Goal: Use online tool/utility: Utilize a website feature to perform a specific function

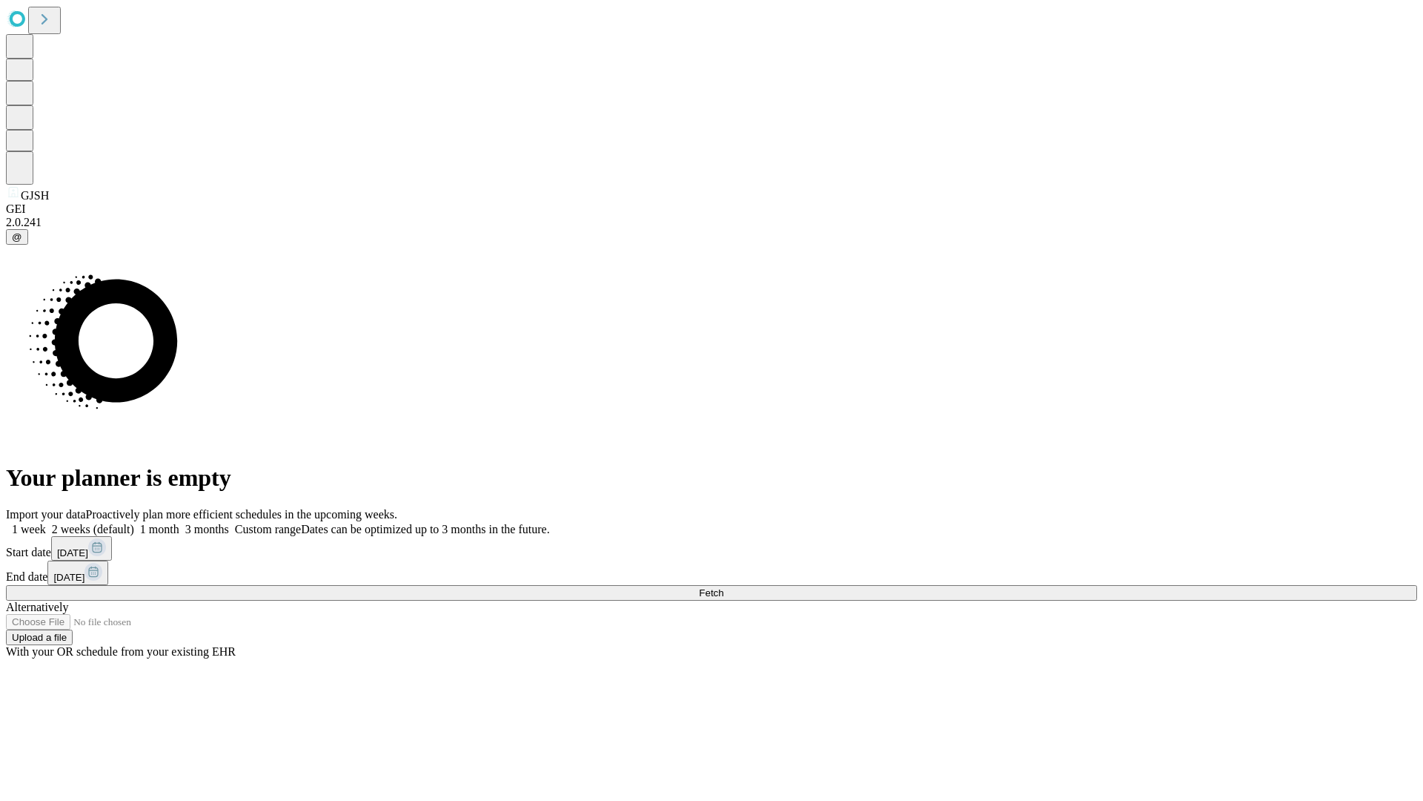
click at [723, 587] on span "Fetch" at bounding box center [711, 592] width 24 height 11
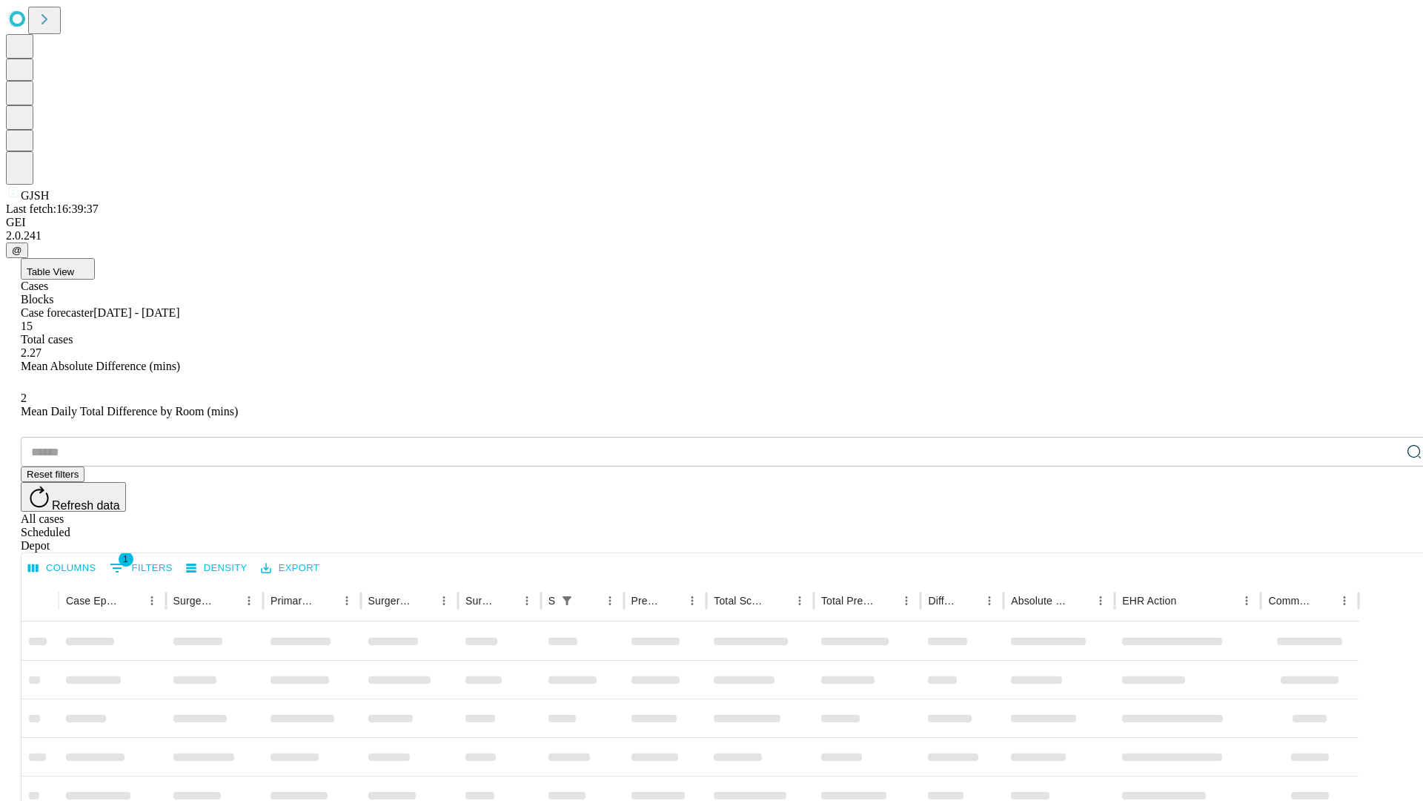
click at [74, 266] on span "Table View" at bounding box center [50, 271] width 47 height 11
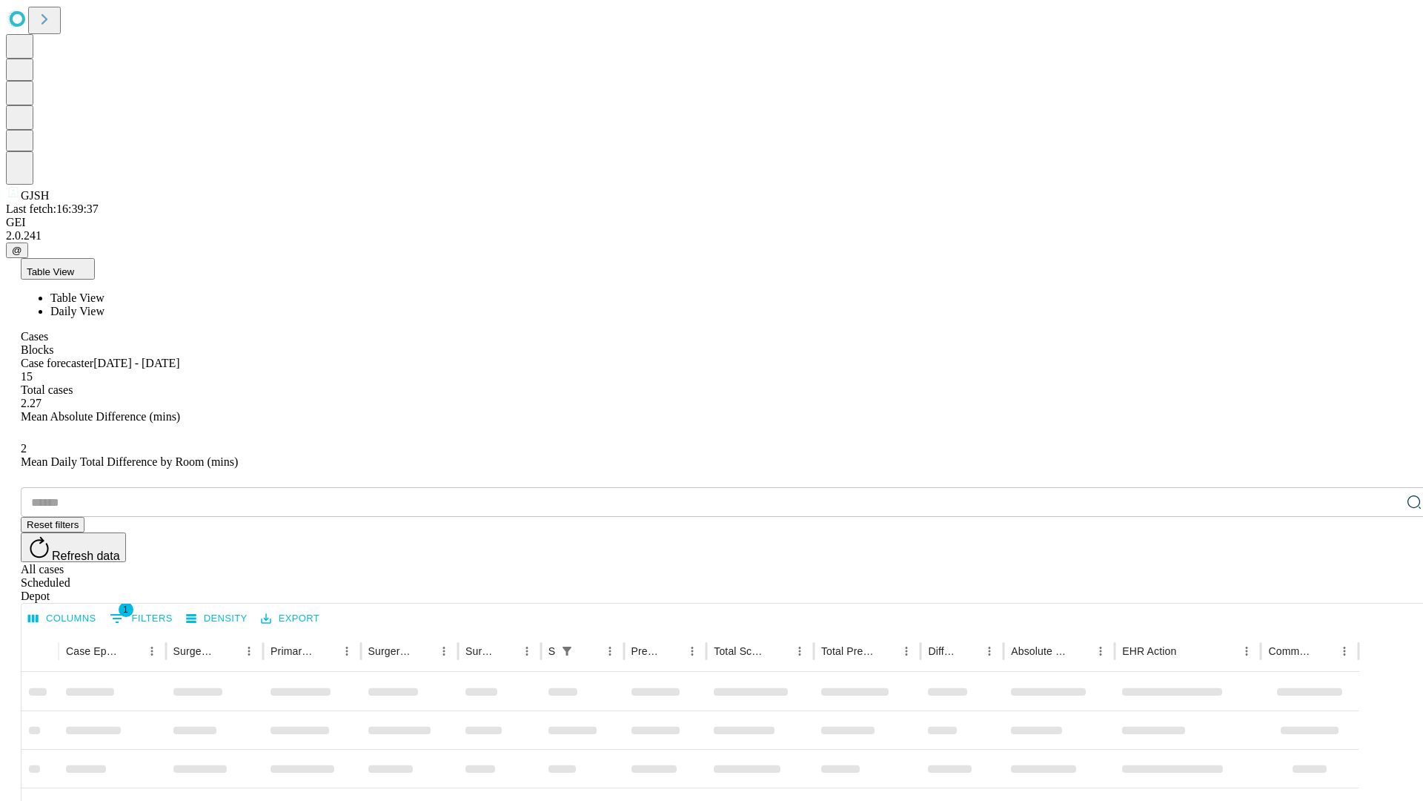
click at [105, 305] on span "Daily View" at bounding box center [77, 311] width 54 height 13
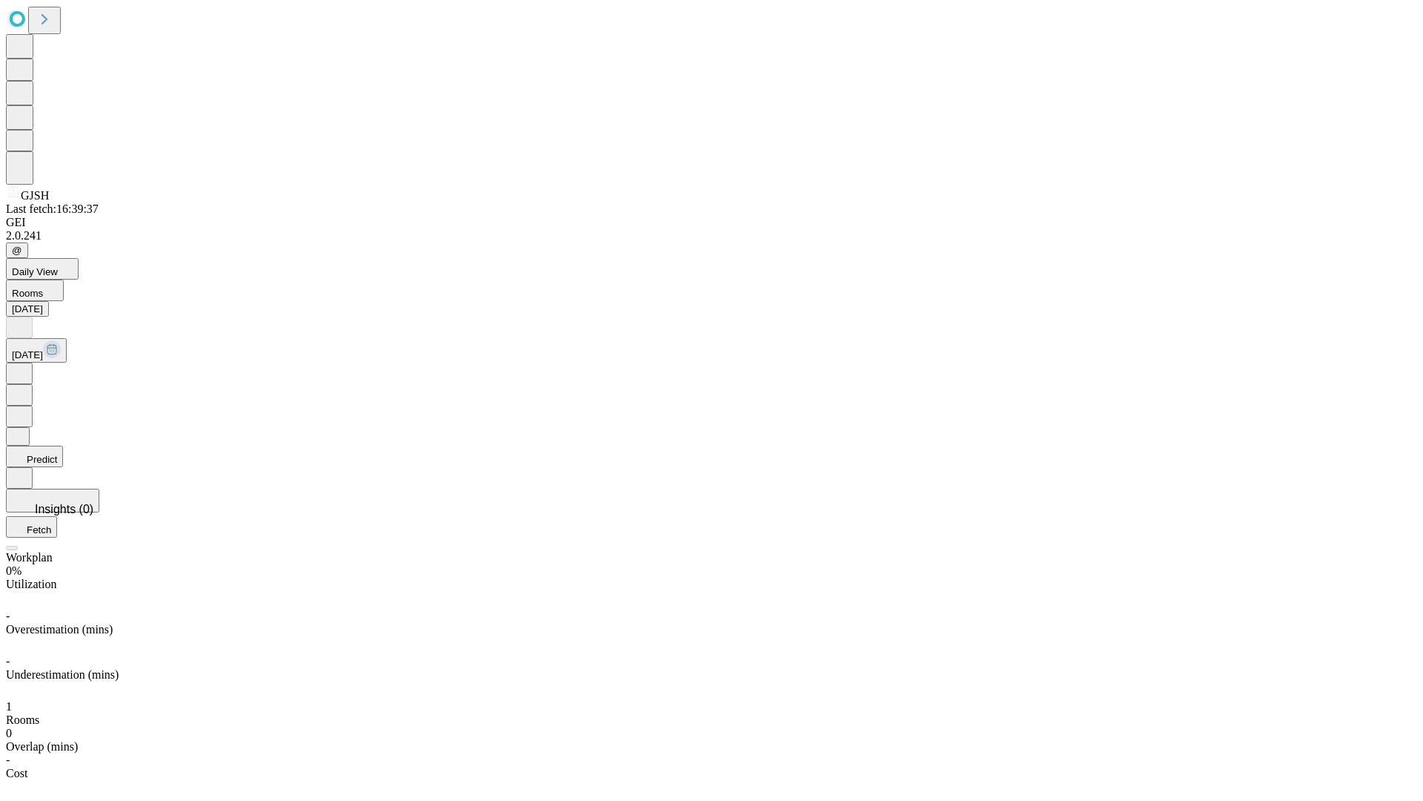
click at [63, 445] on button "Predict" at bounding box center [34, 455] width 57 height 21
